Goal: Check status: Check status

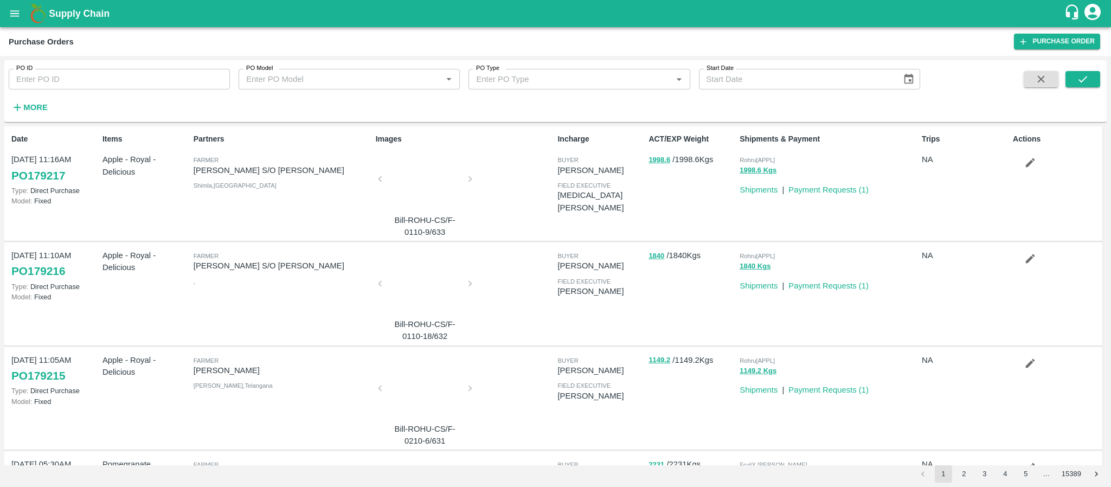
scroll to position [561, 0]
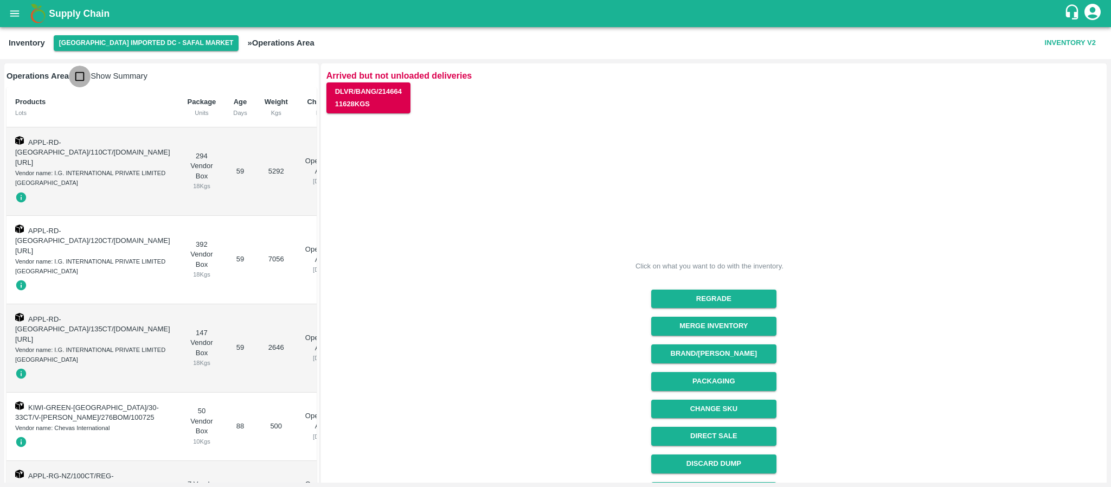
click at [80, 73] on input "checkbox" at bounding box center [80, 77] width 22 height 22
checkbox input "true"
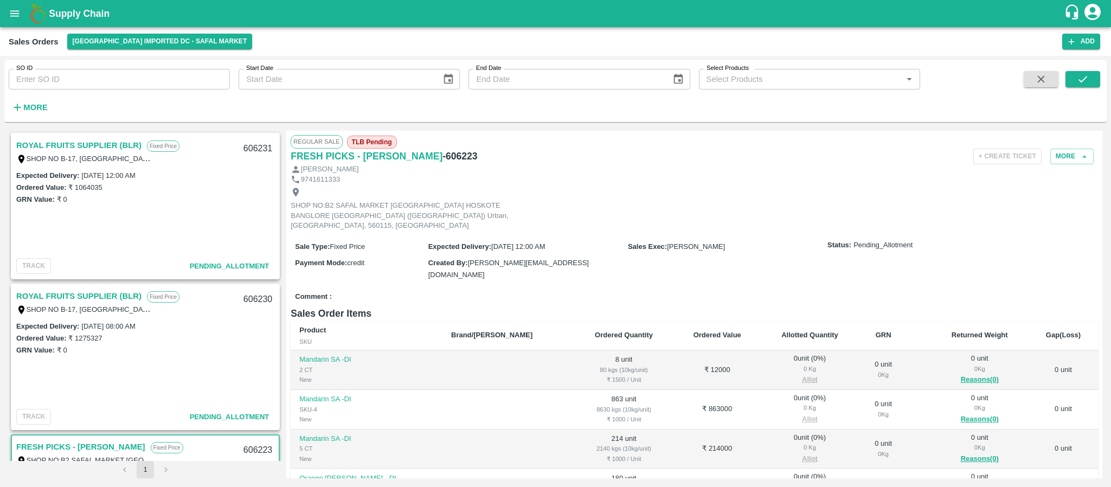
scroll to position [2113, 0]
